Goal: Browse casually

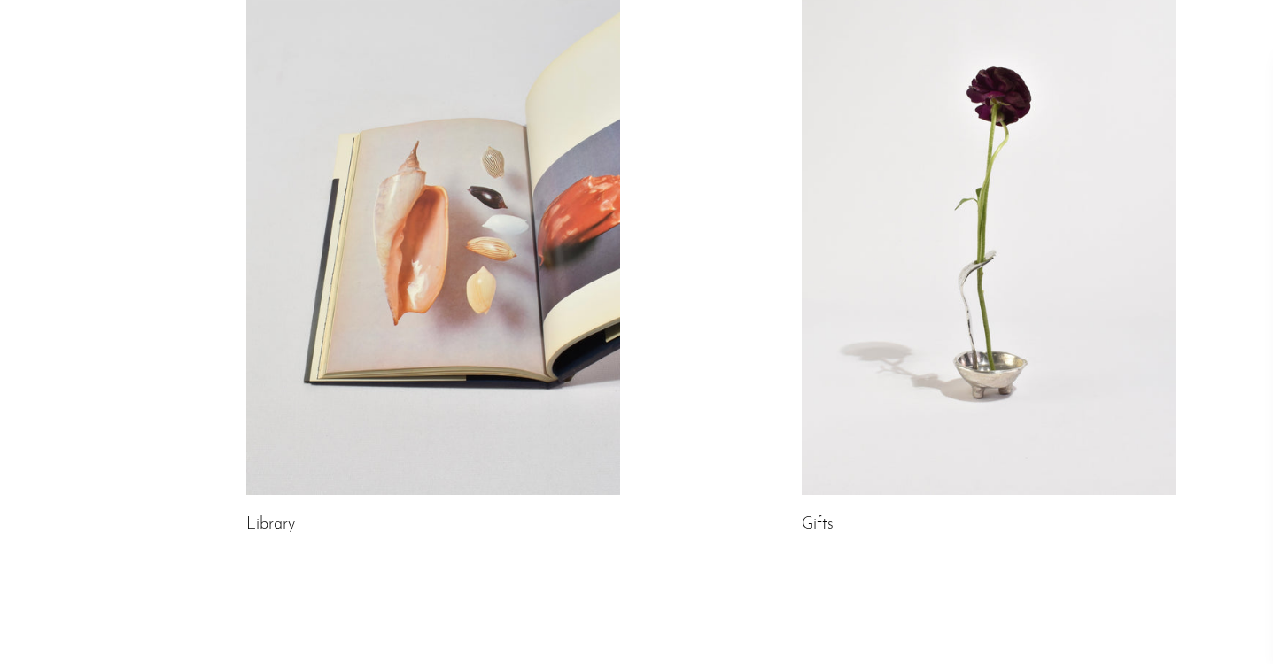
scroll to position [942, 0]
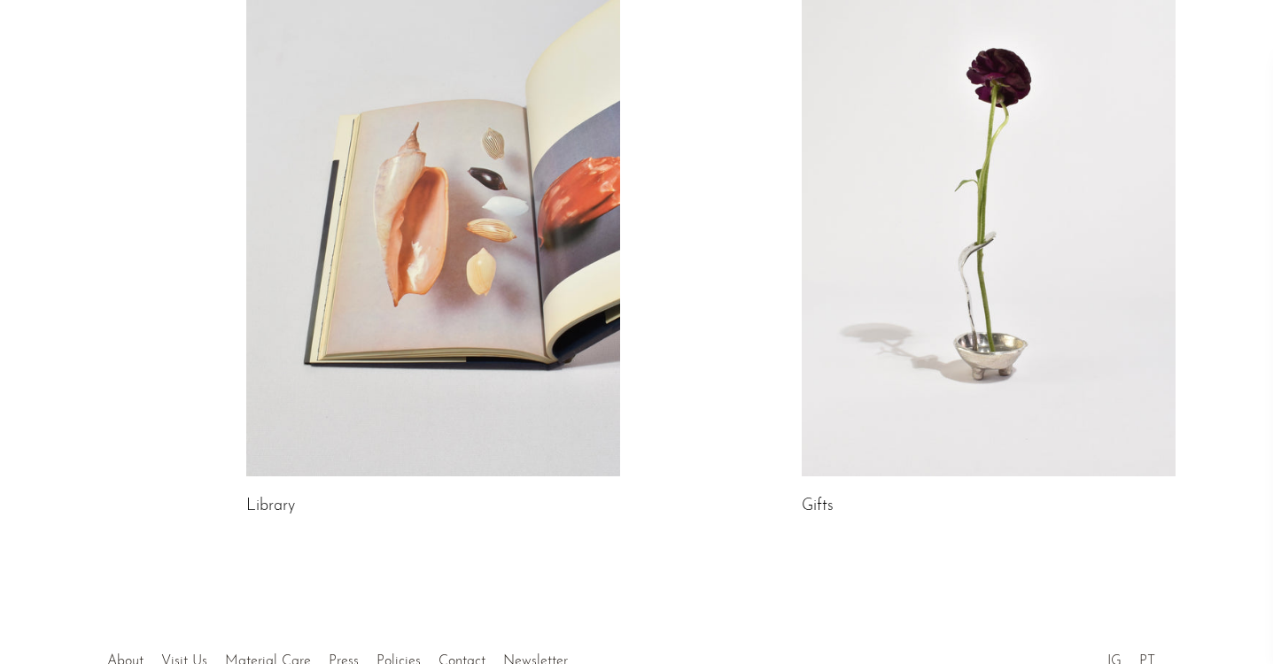
click at [321, 277] on link at bounding box center [433, 214] width 374 height 523
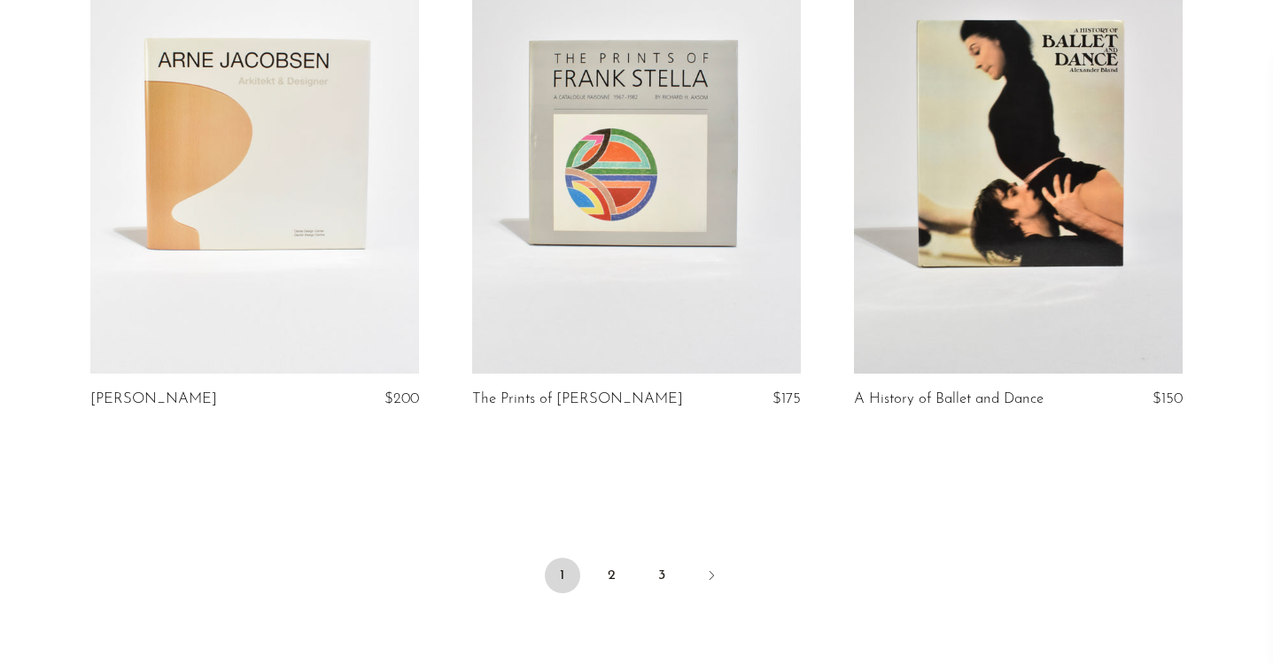
scroll to position [6470, 0]
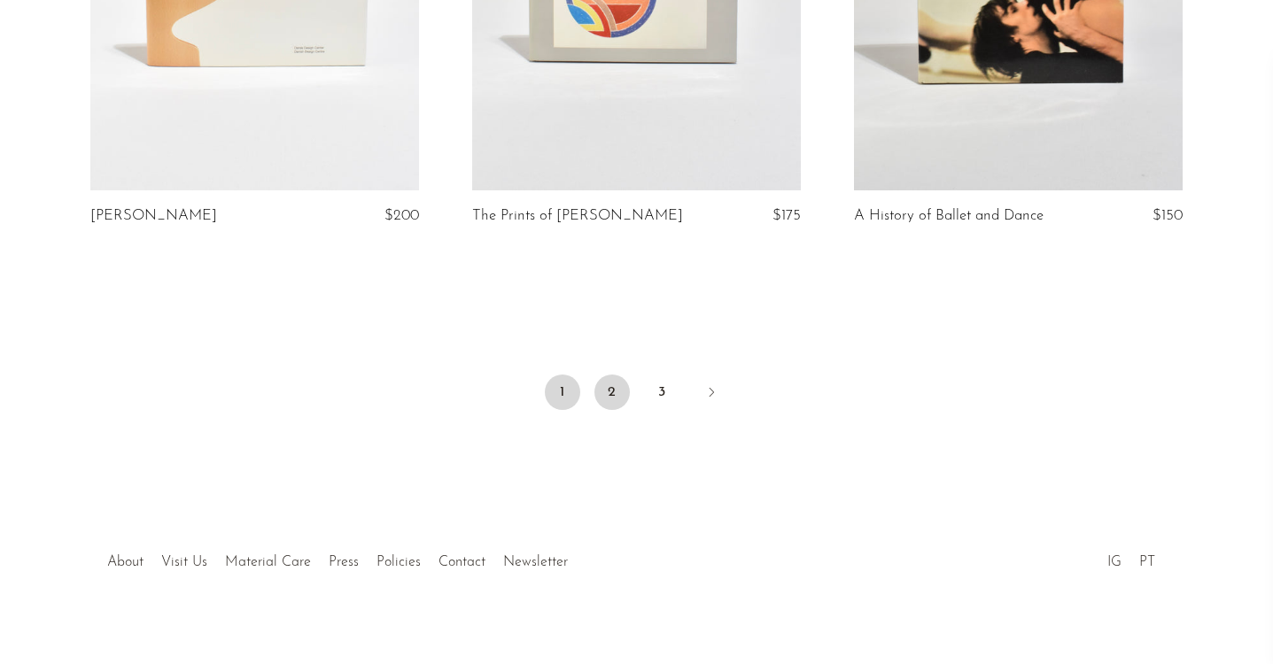
click at [613, 387] on link "2" at bounding box center [611, 392] width 35 height 35
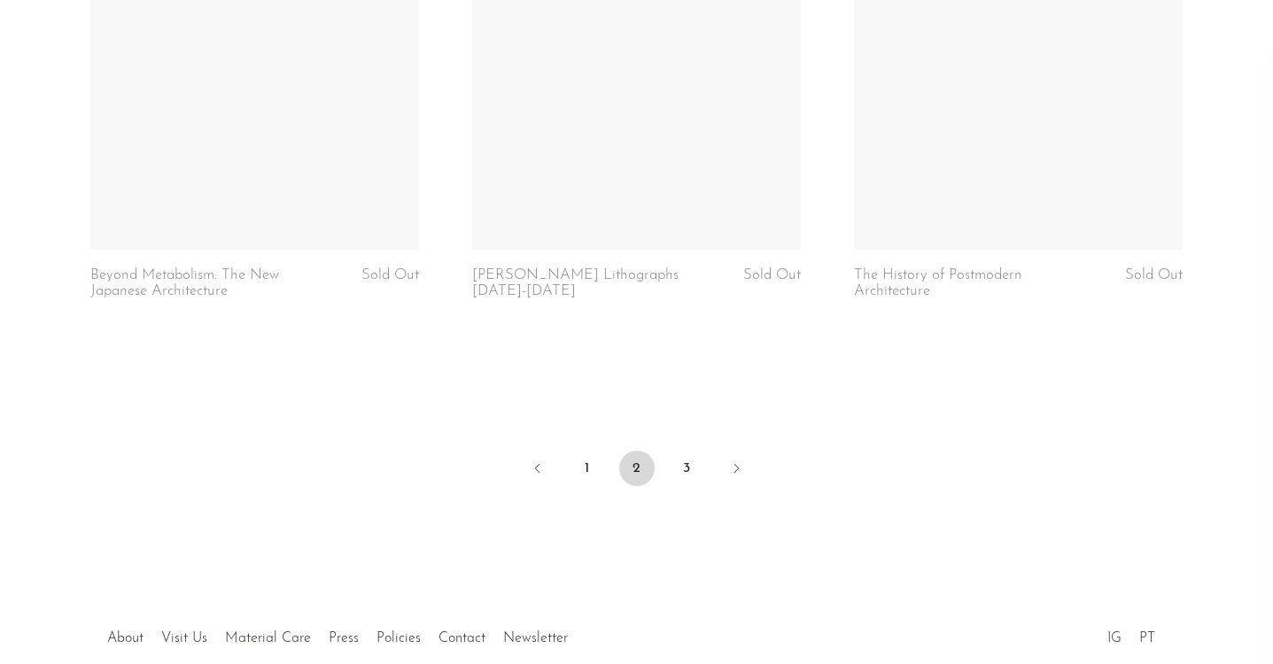
scroll to position [6484, 0]
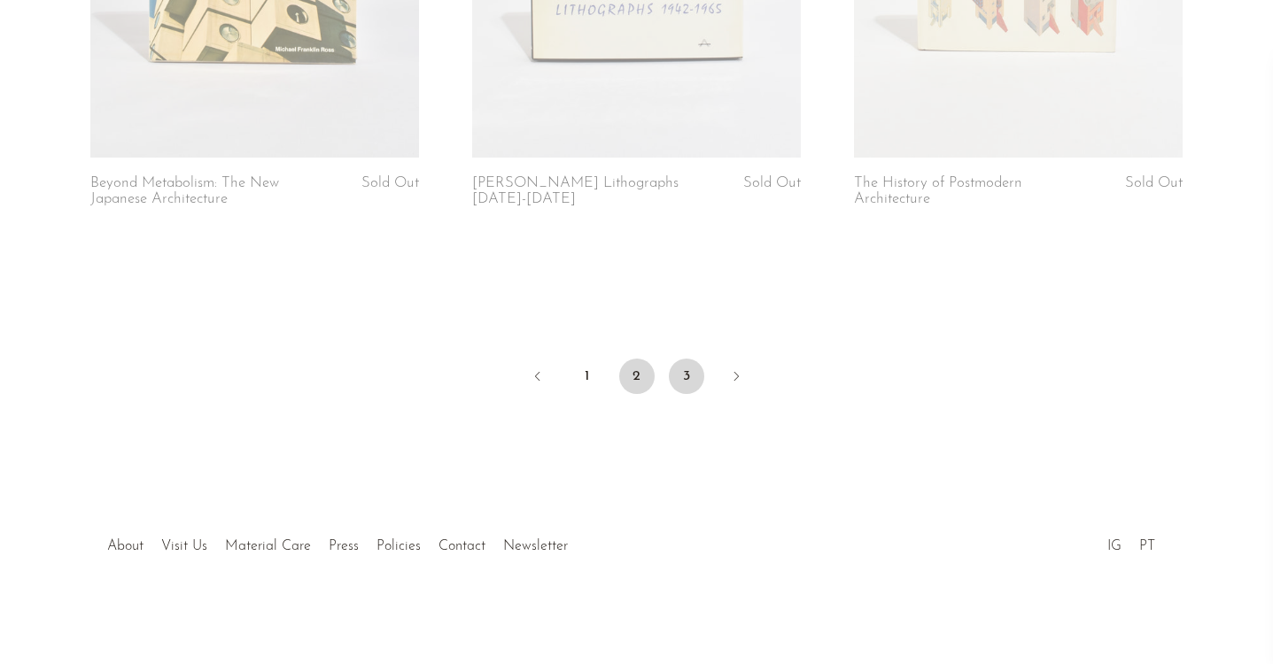
click at [677, 377] on link "3" at bounding box center [686, 376] width 35 height 35
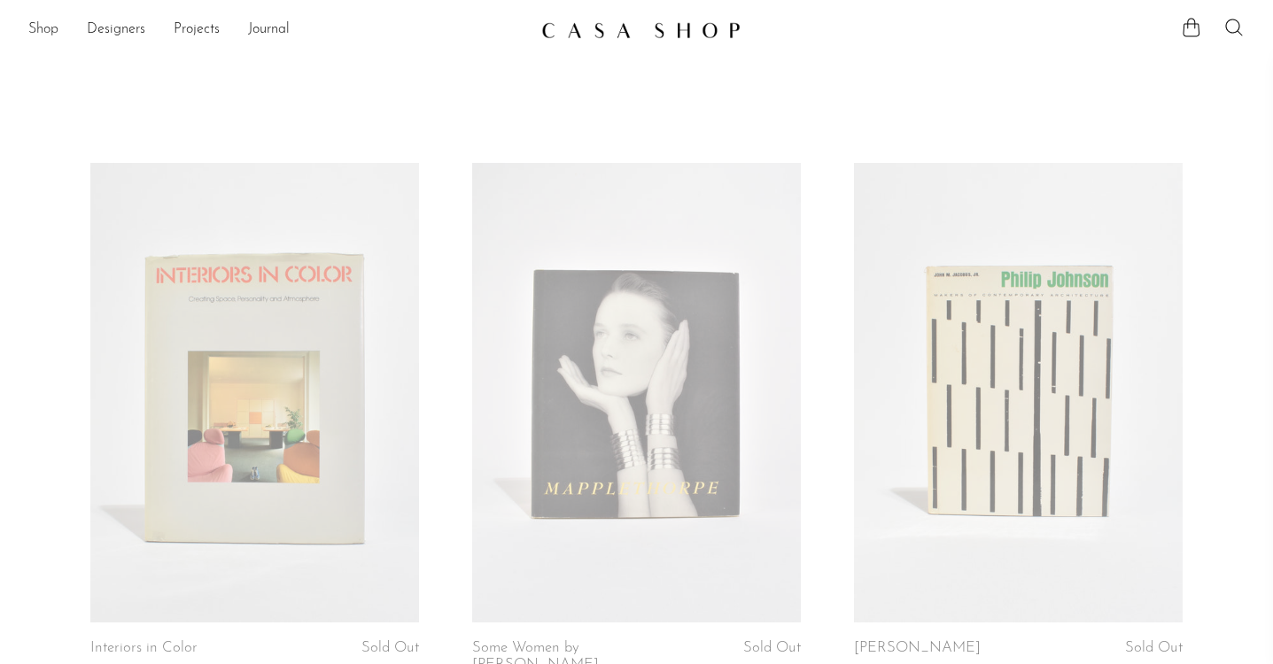
click at [39, 29] on link "Shop" at bounding box center [43, 30] width 30 height 23
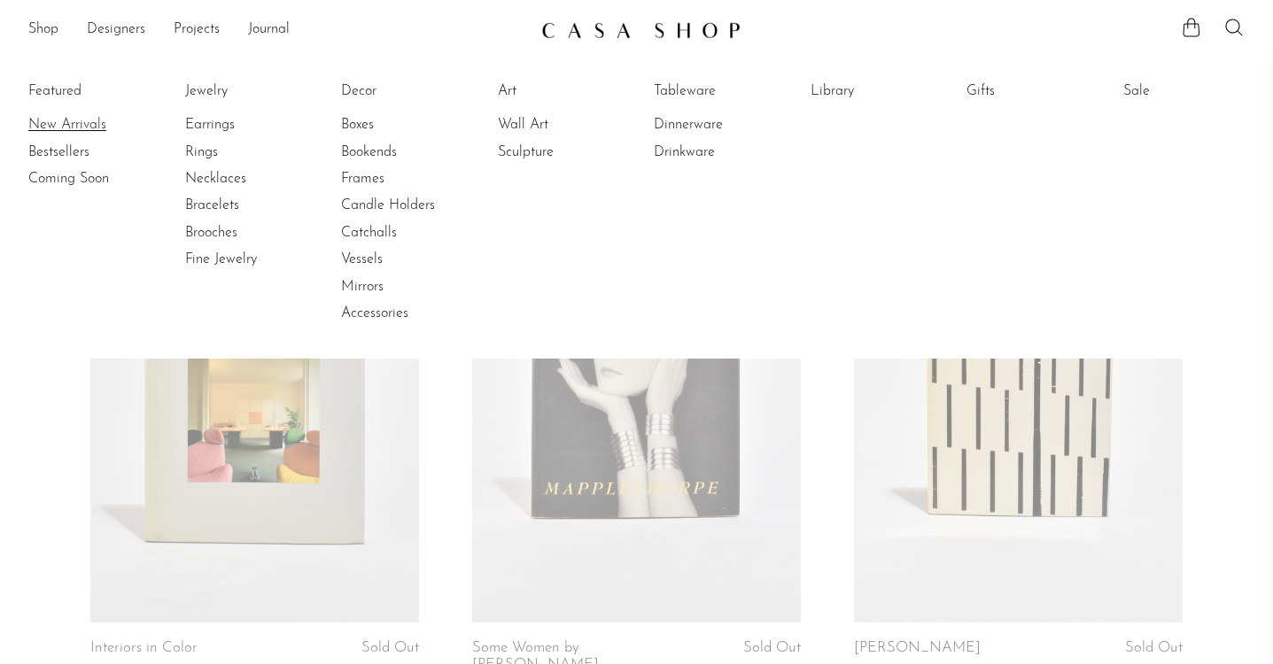
click at [63, 118] on link "New Arrivals" at bounding box center [94, 124] width 133 height 19
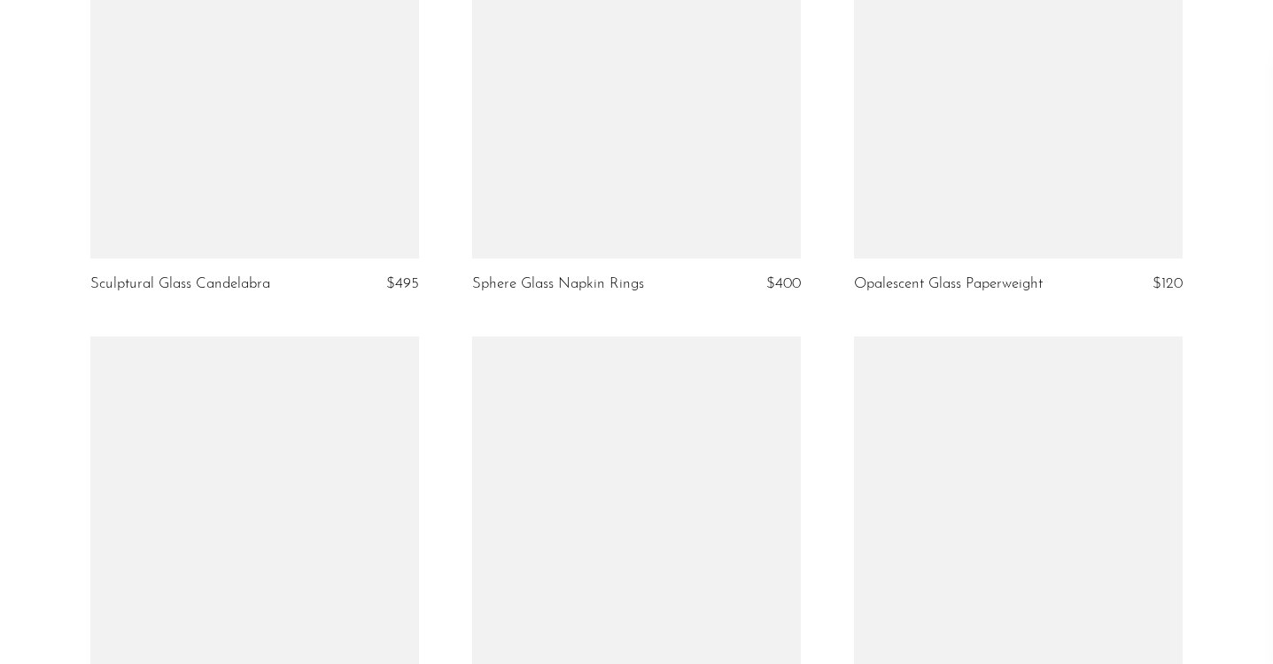
scroll to position [4695, 0]
